Goal: Information Seeking & Learning: Learn about a topic

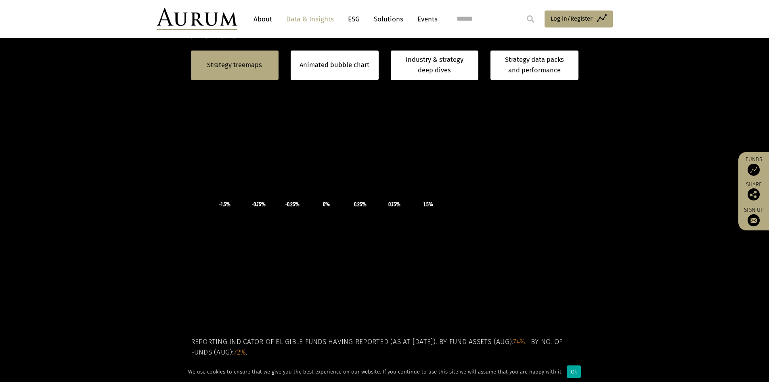
scroll to position [202, 0]
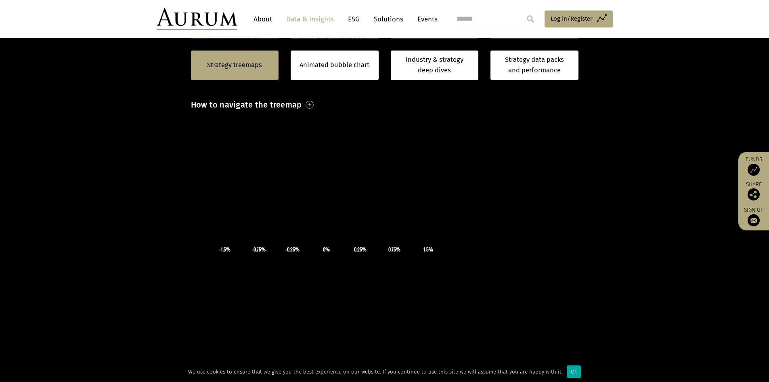
click at [383, 237] on icon "×" at bounding box center [326, 213] width 121 height 61
click at [302, 106] on h3 "How to navigate the treemap" at bounding box center [246, 105] width 111 height 14
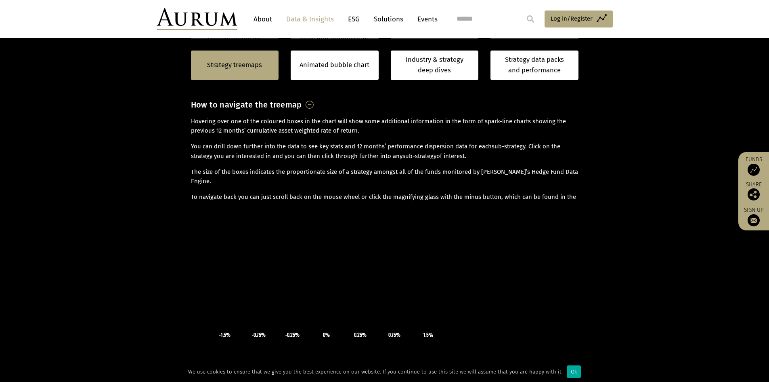
click at [302, 104] on h3 "How to navigate the treemap" at bounding box center [246, 105] width 111 height 14
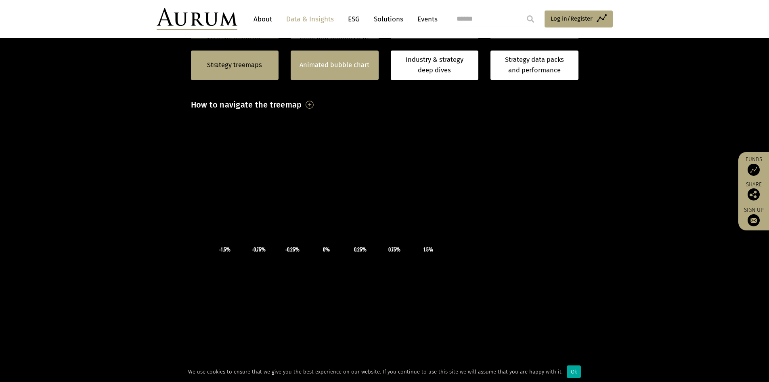
click at [334, 72] on div "Animated bubble chart" at bounding box center [335, 64] width 88 height 29
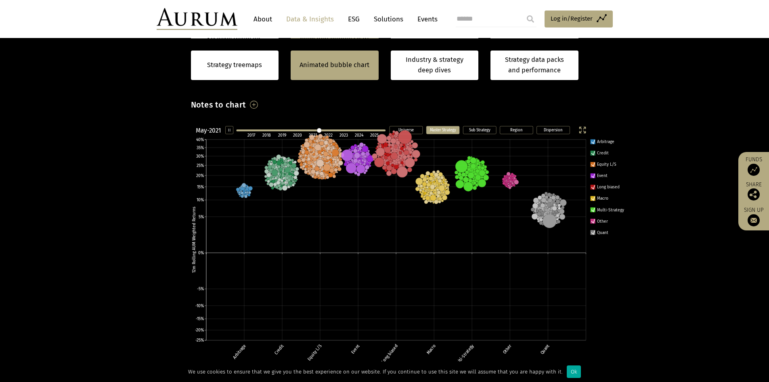
scroll to position [202, 0]
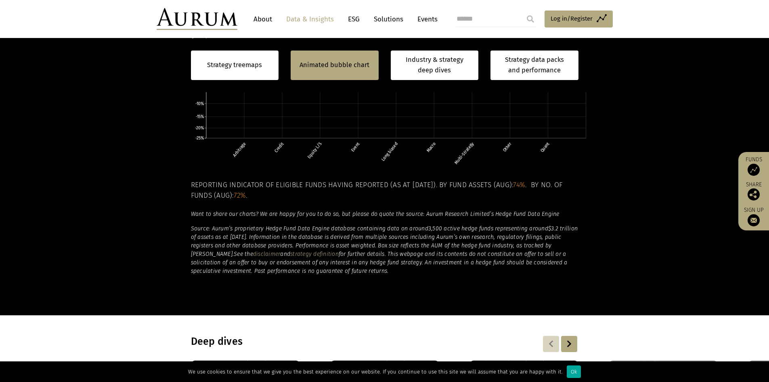
scroll to position [404, 0]
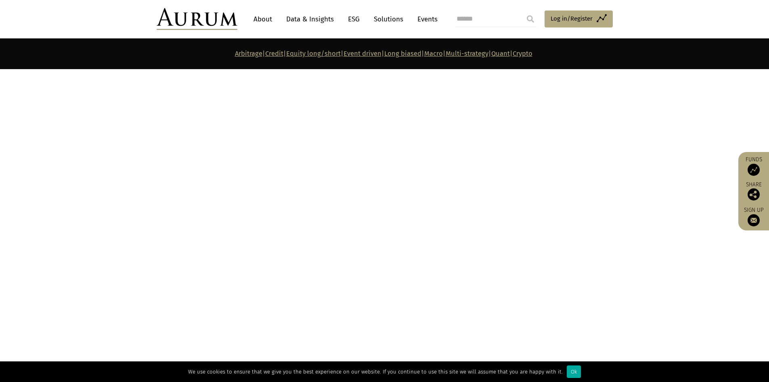
scroll to position [3918, 0]
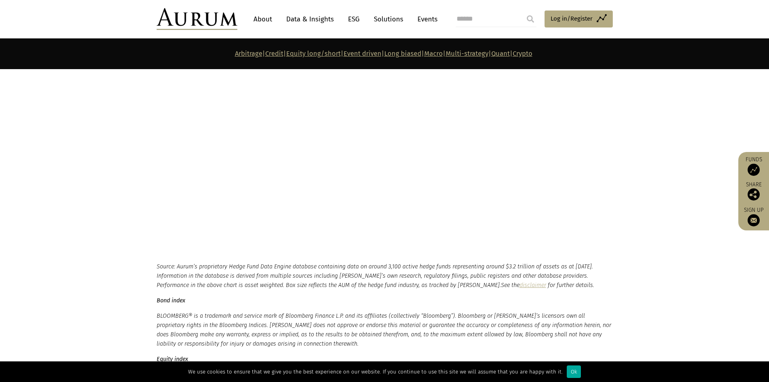
click at [510, 57] on link "Quant" at bounding box center [501, 54] width 19 height 8
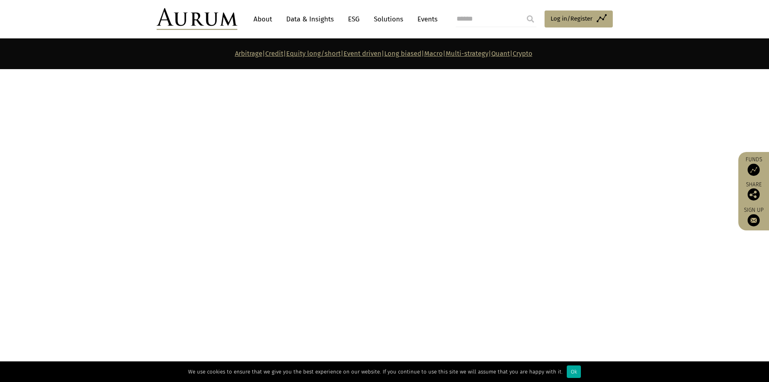
scroll to position [3480, 0]
click at [510, 55] on link "Quant" at bounding box center [501, 54] width 19 height 8
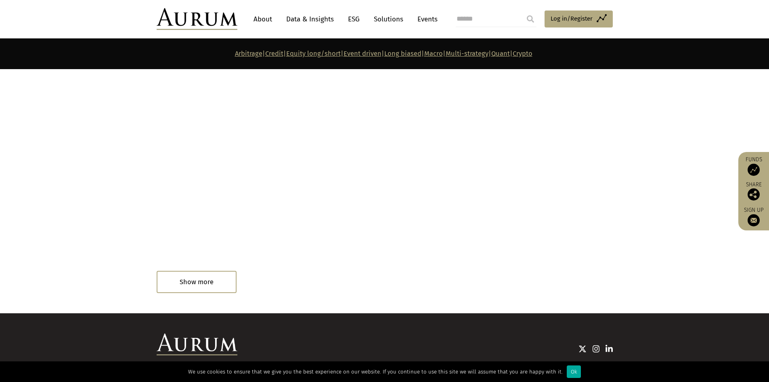
scroll to position [4477, 0]
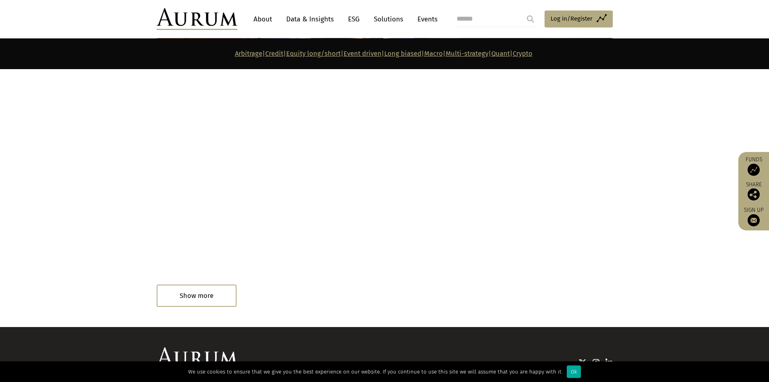
click at [206, 274] on div "Monthly hedge fund industry performance review – August 2025 19/09/2025 In summ…" at bounding box center [223, 252] width 132 height 74
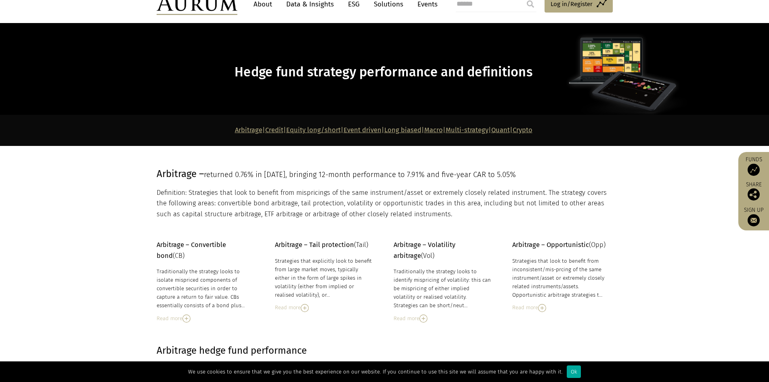
scroll to position [0, 0]
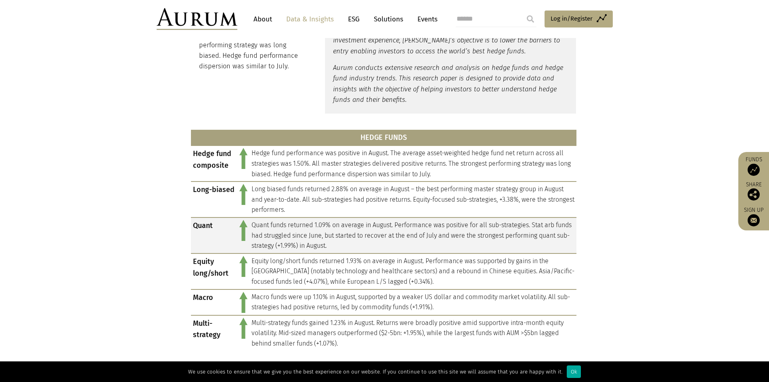
scroll to position [364, 0]
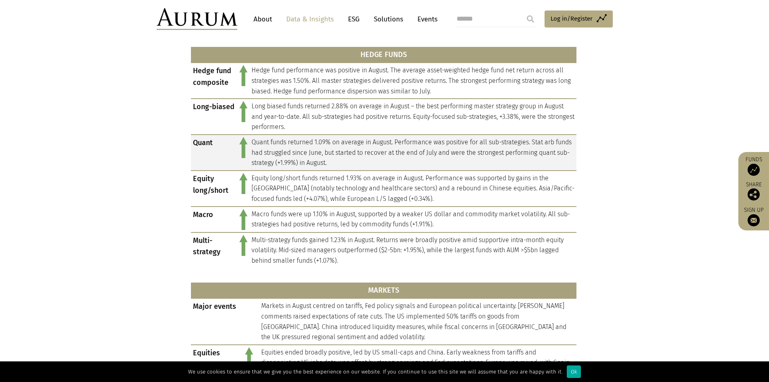
click at [207, 145] on td "Quant" at bounding box center [214, 153] width 46 height 36
click at [235, 144] on td "Quant" at bounding box center [214, 153] width 46 height 36
click at [243, 146] on img at bounding box center [244, 147] width 8 height 21
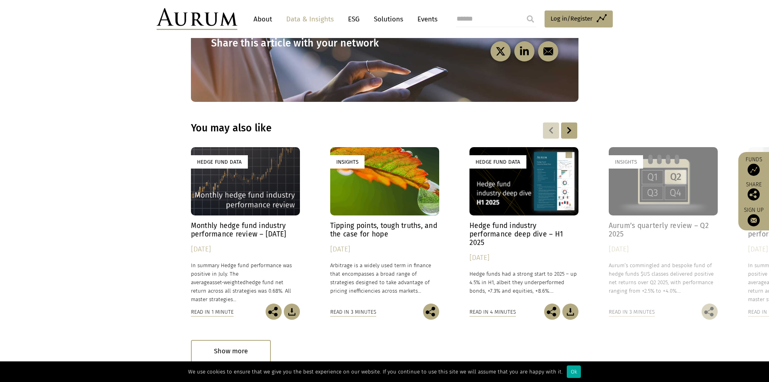
scroll to position [969, 0]
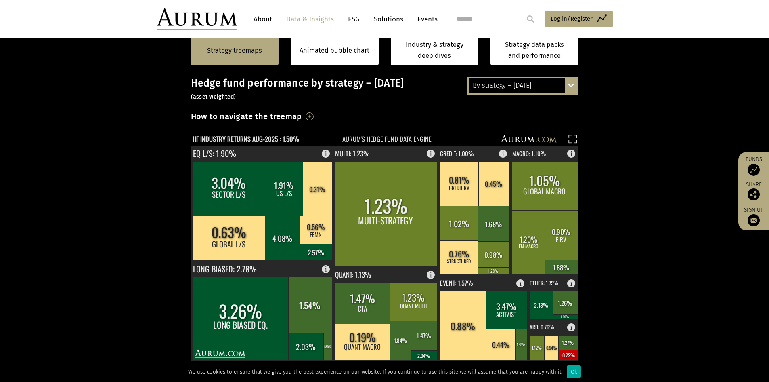
scroll to position [162, 0]
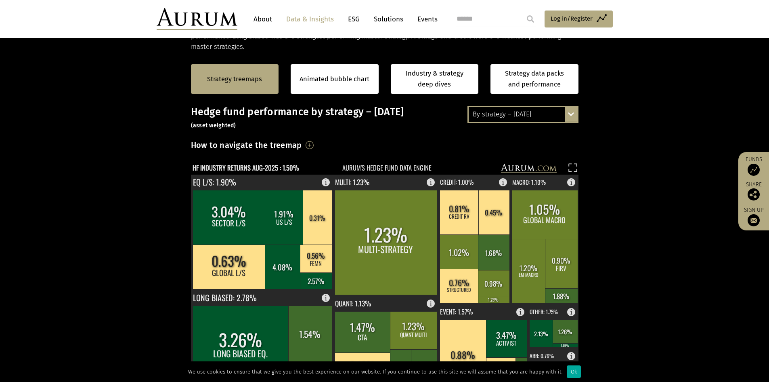
click at [563, 109] on div "By strategy – [DATE]" at bounding box center [523, 114] width 109 height 15
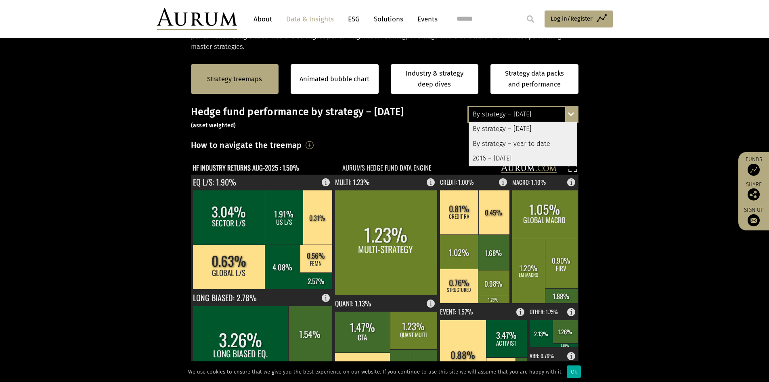
click at [559, 142] on div "By strategy – year to date" at bounding box center [523, 144] width 109 height 15
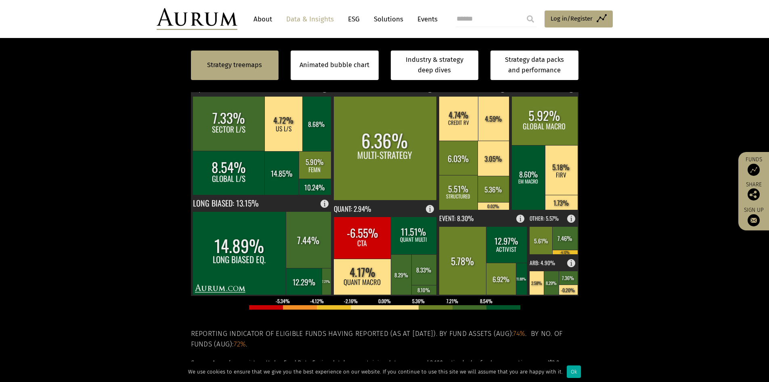
scroll to position [242, 0]
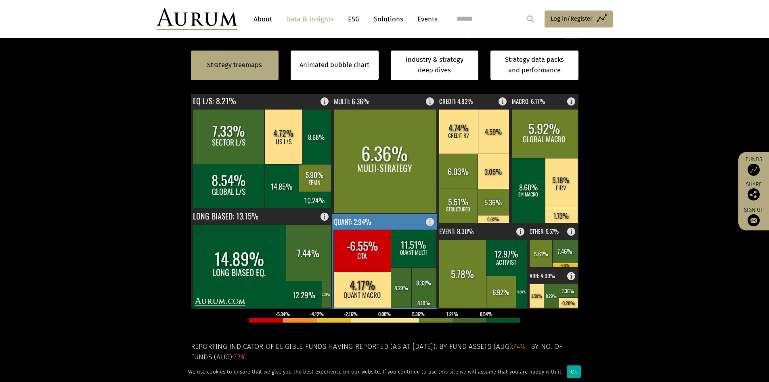
click at [430, 222] on rect at bounding box center [433, 219] width 10 height 11
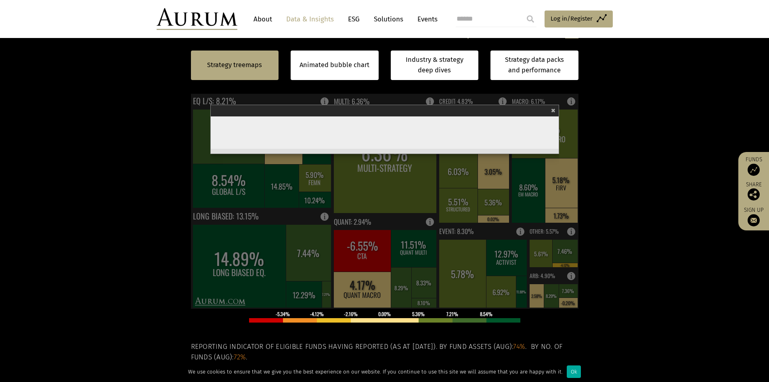
click at [146, 271] on section "Strategy treemaps Animated bubble chart Industry & strategy deep dives Strategy…" at bounding box center [384, 223] width 769 height 505
click at [554, 108] on span "×" at bounding box center [553, 109] width 4 height 9
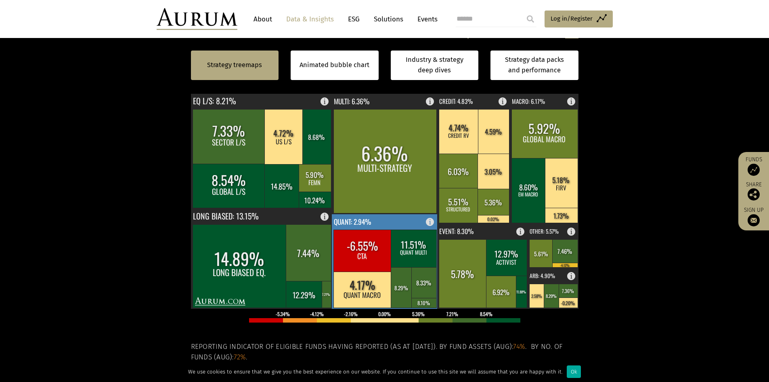
click at [415, 240] on rect at bounding box center [414, 248] width 46 height 38
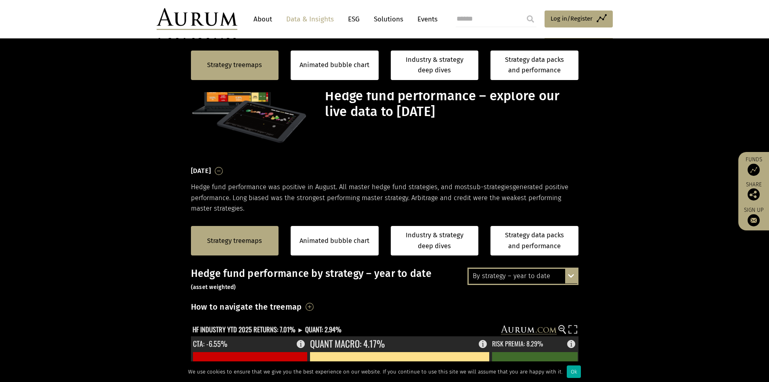
scroll to position [242, 0]
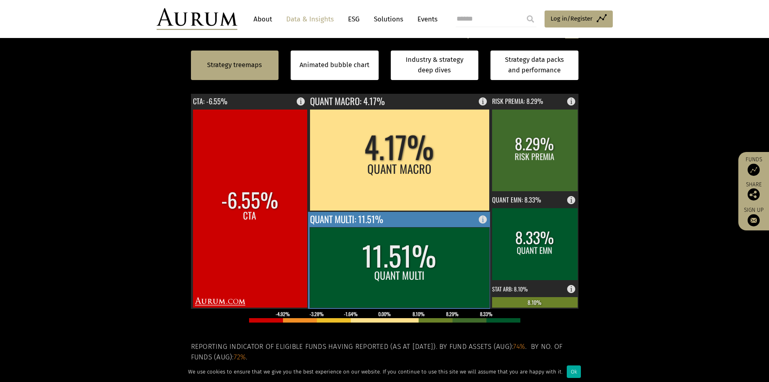
click at [431, 254] on rect at bounding box center [400, 267] width 180 height 80
